Goal: Task Accomplishment & Management: Manage account settings

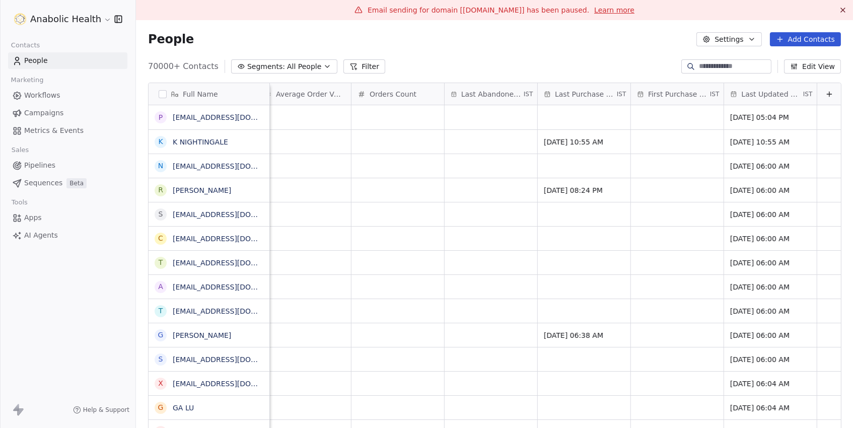
click at [812, 65] on button "Edit View" at bounding box center [812, 66] width 57 height 14
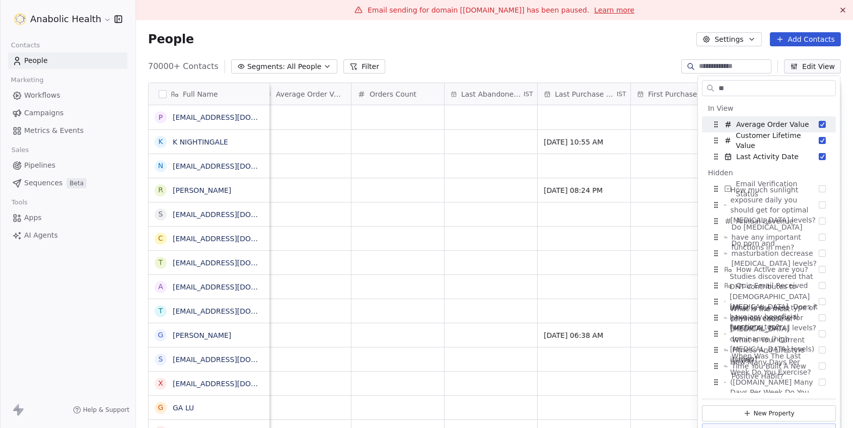
type input "***"
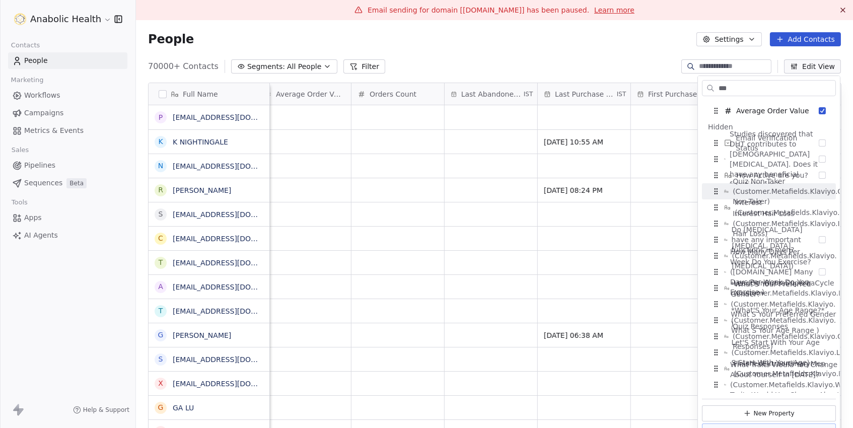
scroll to position [14, 0]
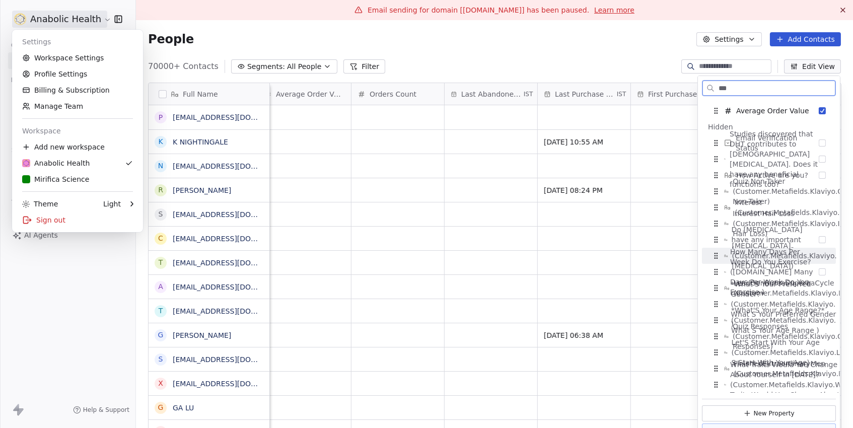
click at [79, 23] on html "Anabolic Health Contacts People Marketing Workflows Campaigns Metrics & Events …" at bounding box center [426, 214] width 853 height 428
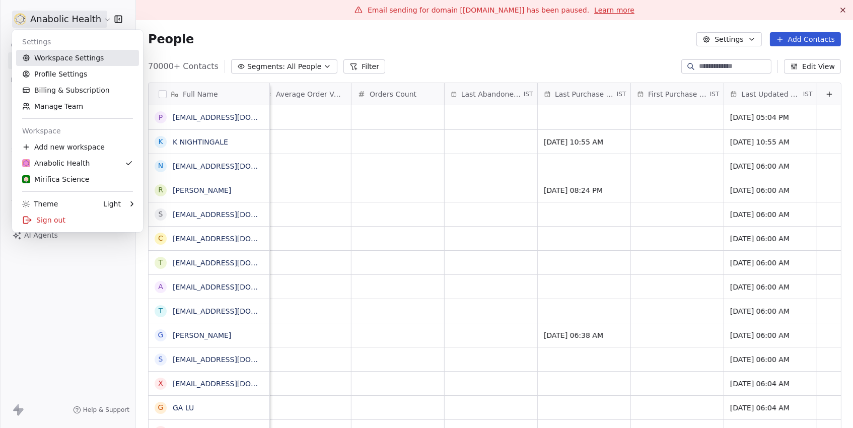
click at [62, 61] on link "Workspace Settings" at bounding box center [77, 58] width 123 height 16
click at [70, 61] on link "Workspace Settings" at bounding box center [77, 58] width 123 height 16
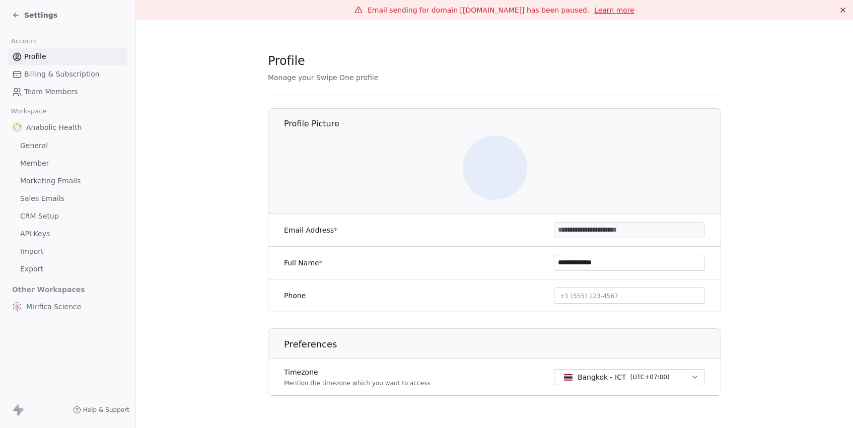
click at [41, 233] on span "API Keys" at bounding box center [35, 234] width 30 height 11
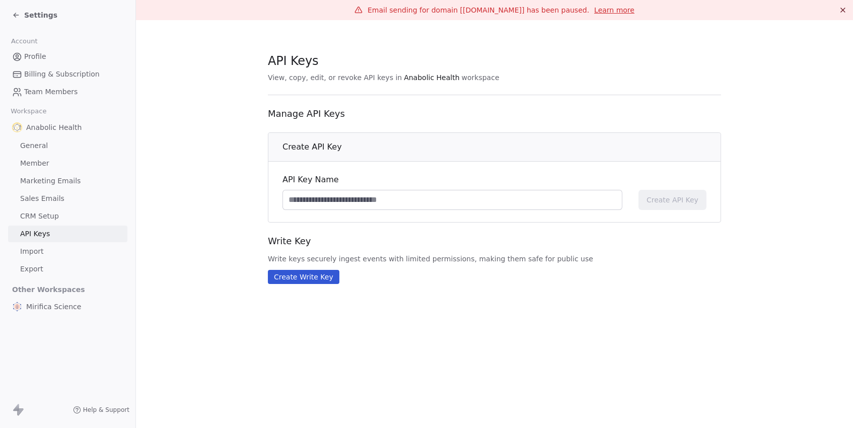
click at [56, 185] on link "Marketing Emails" at bounding box center [67, 181] width 119 height 17
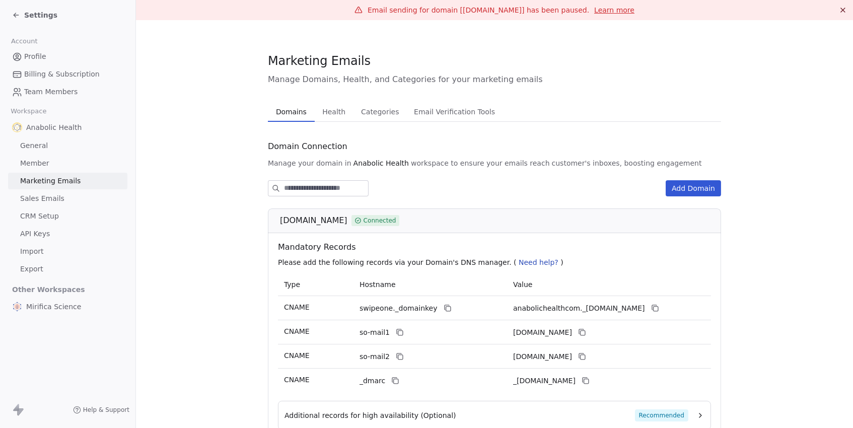
click at [432, 115] on span "Email Verification Tools" at bounding box center [454, 112] width 89 height 14
